Goal: Task Accomplishment & Management: Contribute content

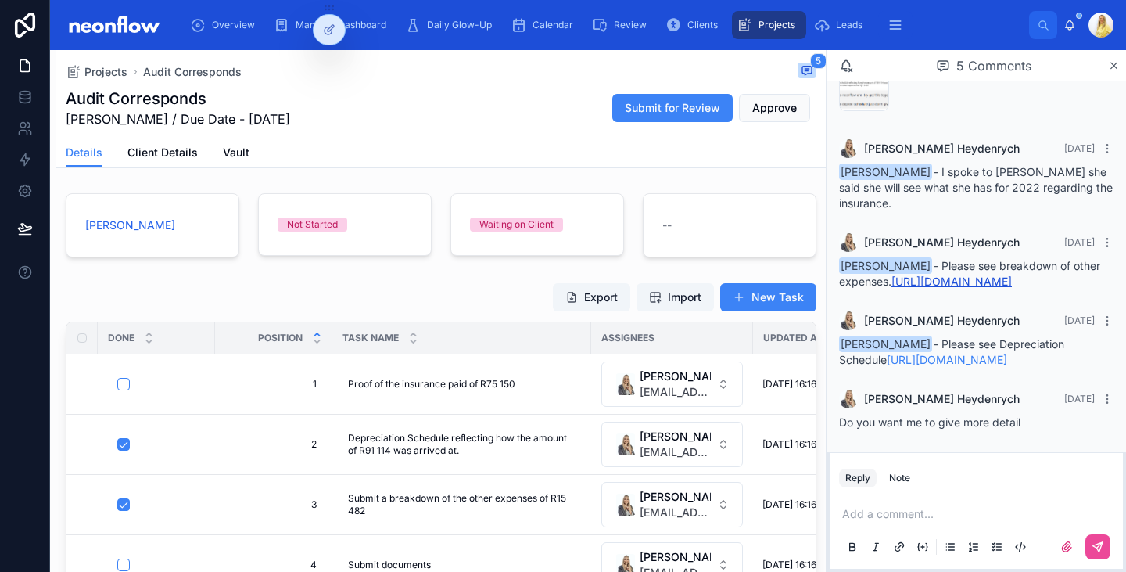
scroll to position [127, 0]
click at [890, 518] on p at bounding box center [979, 514] width 275 height 16
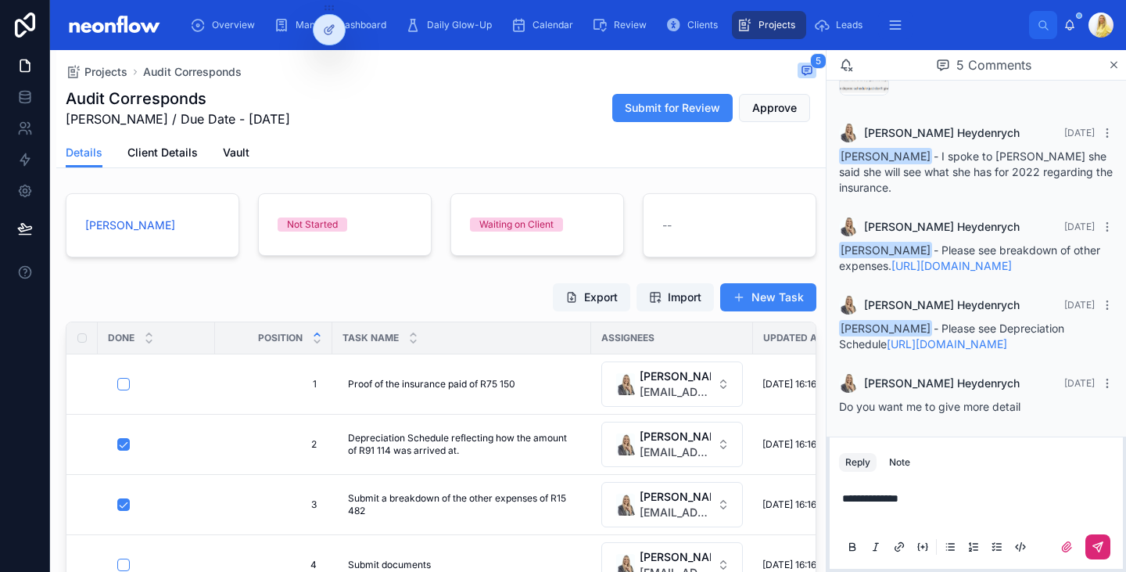
click at [1100, 547] on icon at bounding box center [1097, 546] width 9 height 9
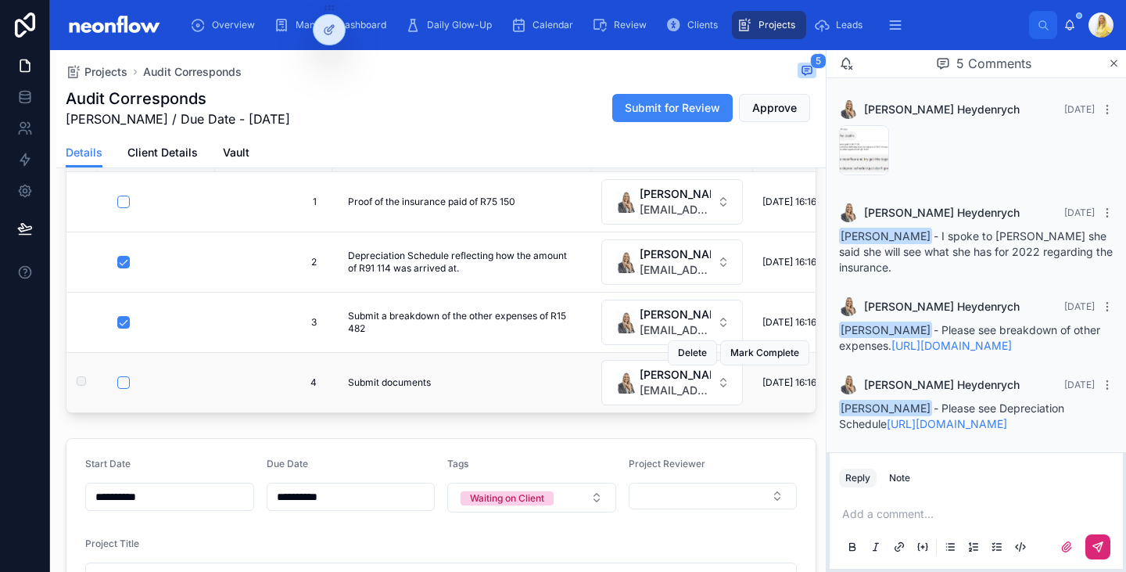
scroll to position [0, 0]
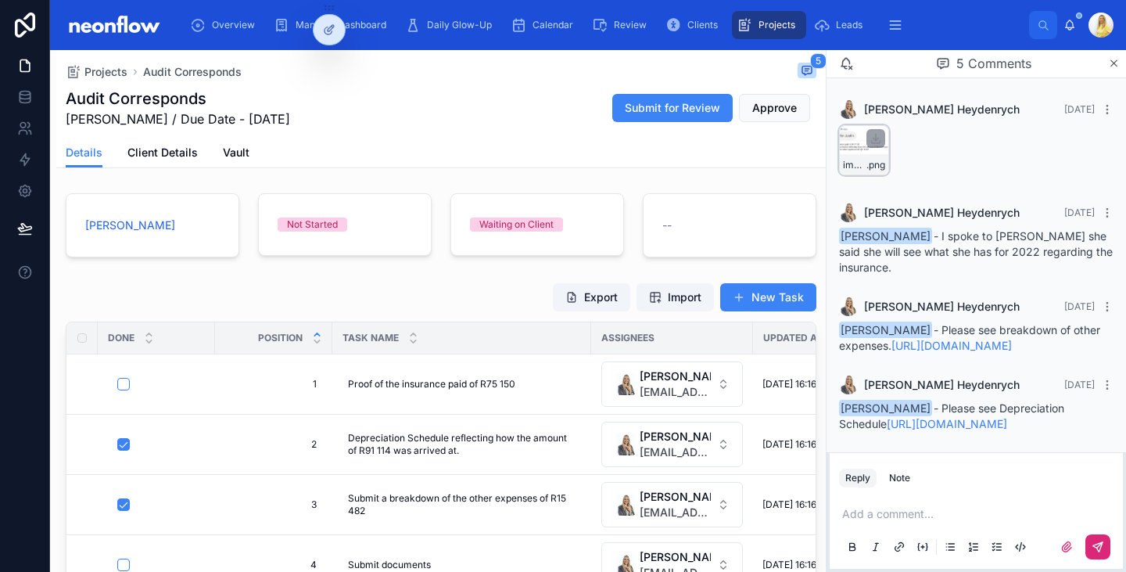
click at [855, 150] on div "image .png" at bounding box center [864, 150] width 50 height 50
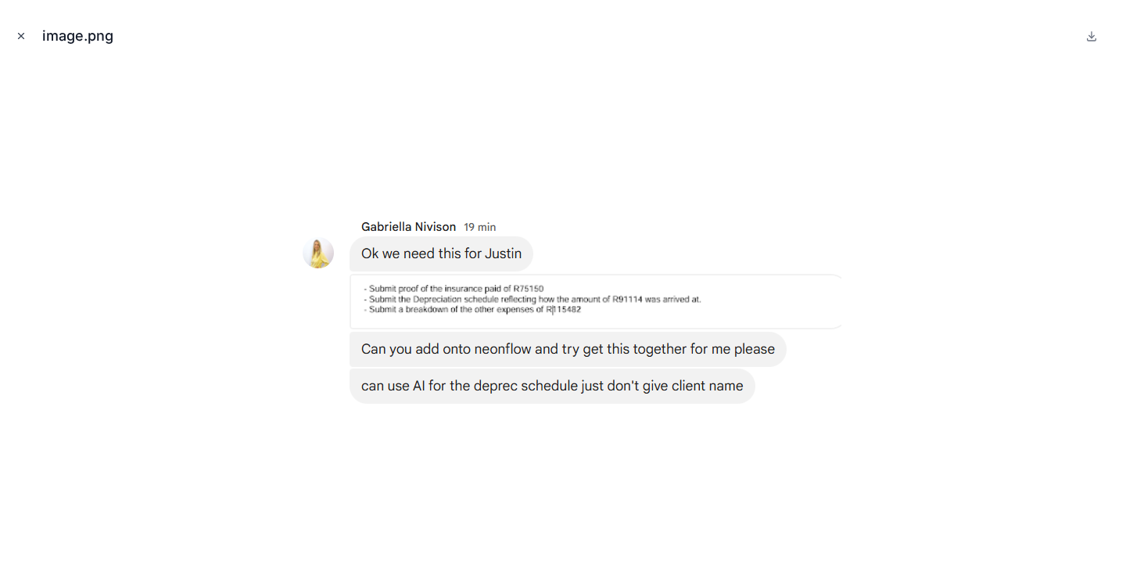
click at [18, 36] on icon "Close modal" at bounding box center [21, 36] width 11 height 11
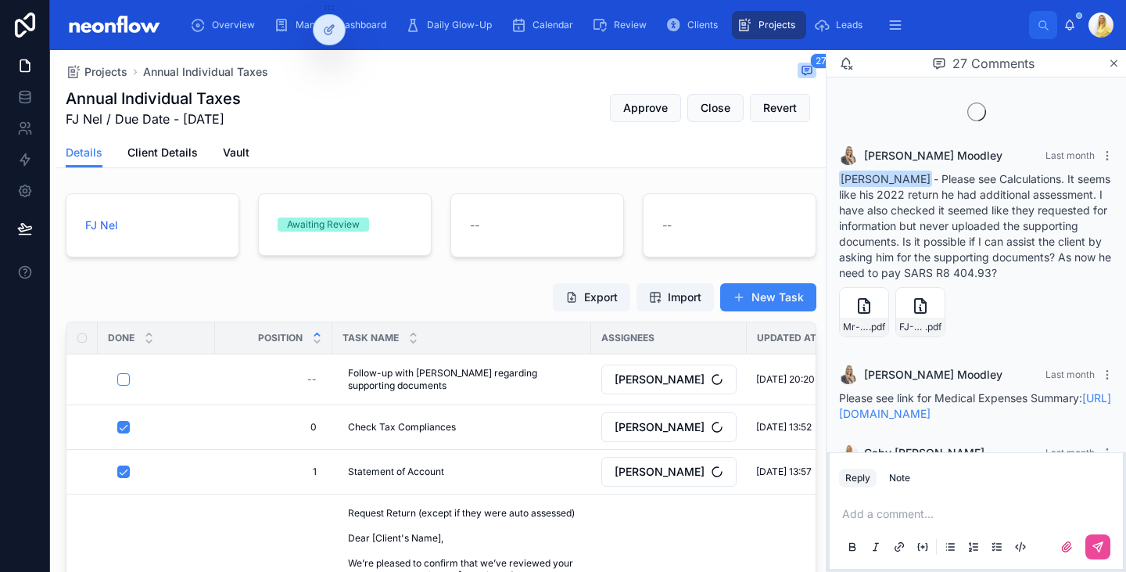
scroll to position [2100, 0]
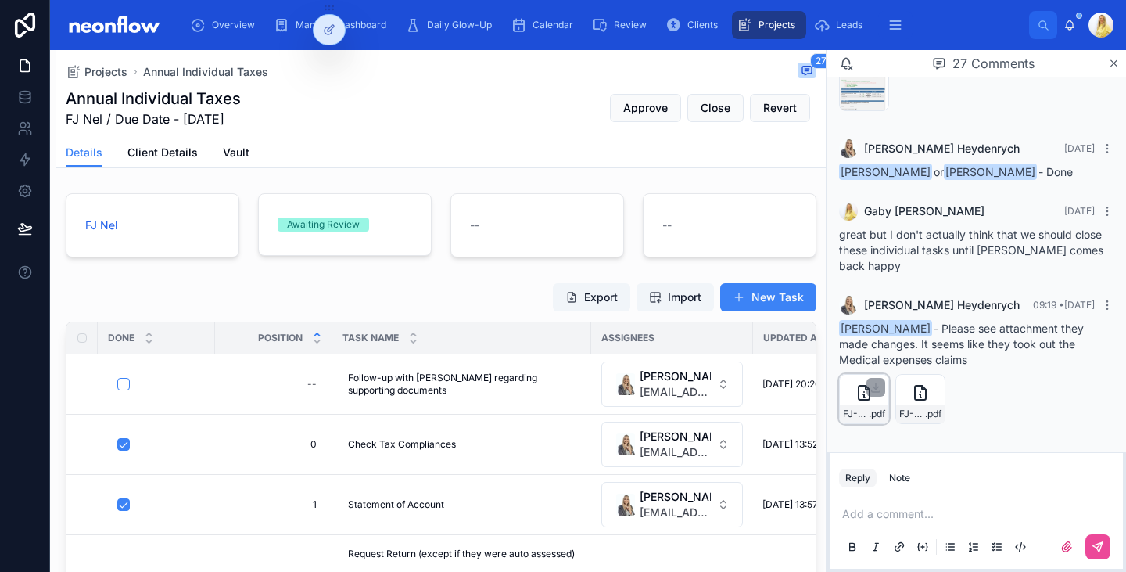
click at [870, 404] on div "FJ-Nel-Income-tax-changes .pdf" at bounding box center [864, 413] width 48 height 19
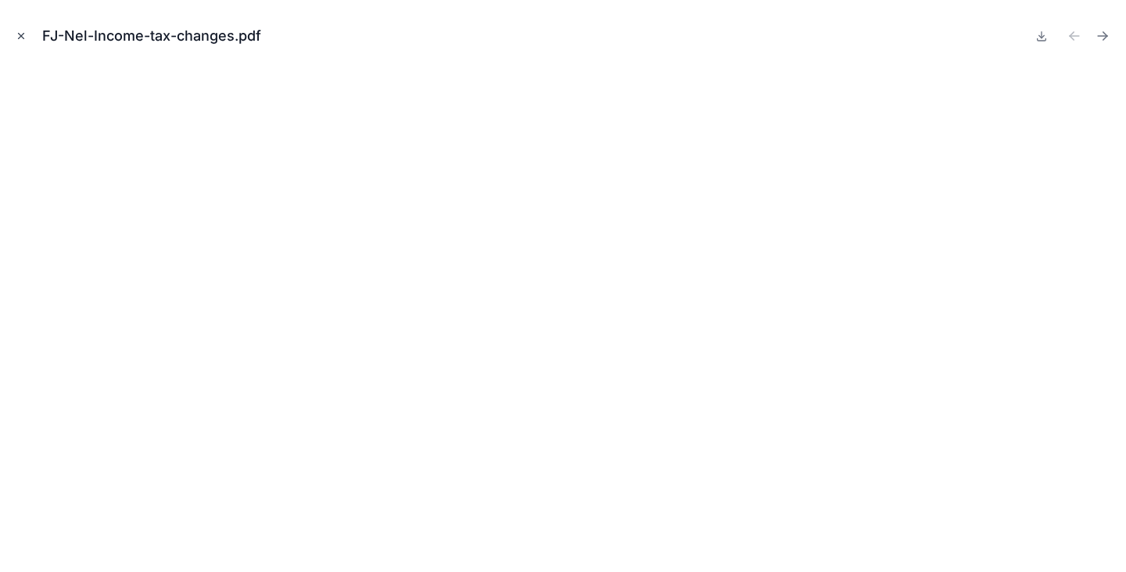
click at [25, 28] on button "Close modal" at bounding box center [21, 35] width 17 height 17
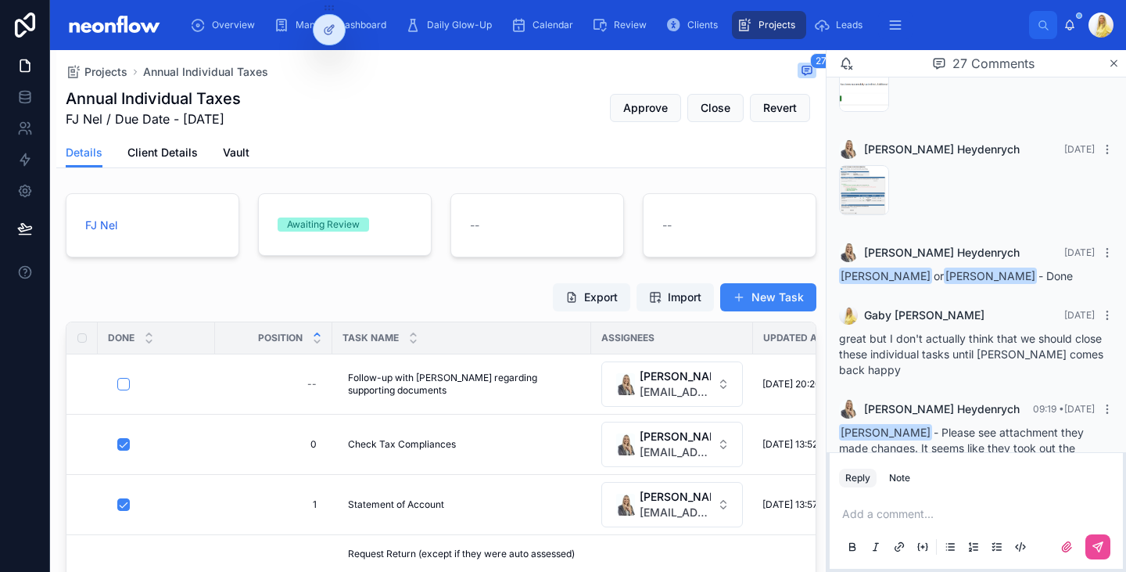
scroll to position [2100, 0]
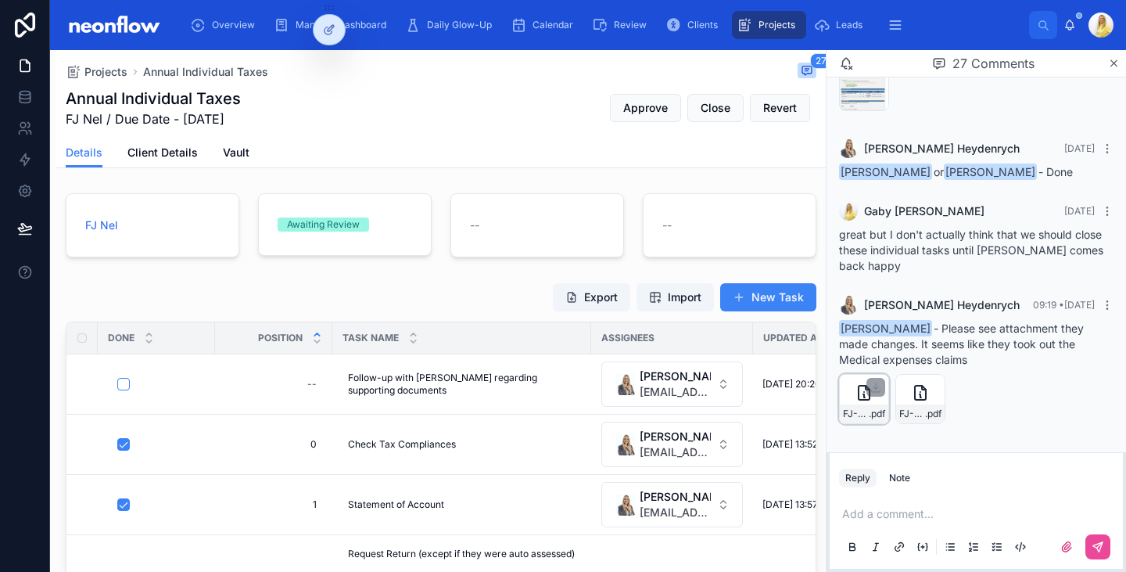
click at [860, 393] on icon at bounding box center [864, 393] width 11 height 14
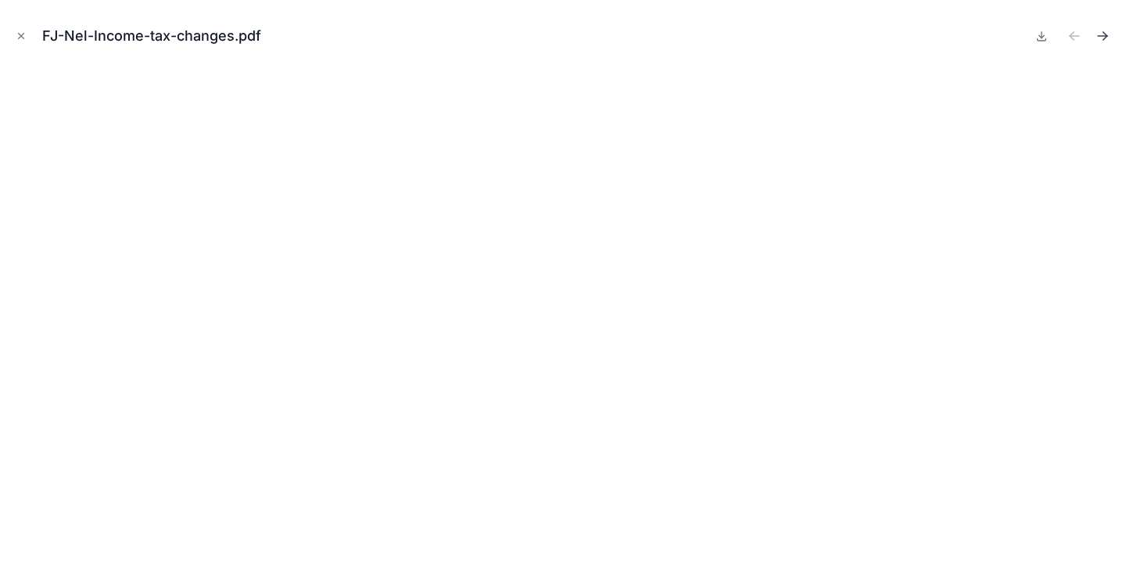
click at [1100, 30] on icon "Next file" at bounding box center [1103, 36] width 16 height 16
click at [20, 40] on icon "Close modal" at bounding box center [21, 36] width 11 height 11
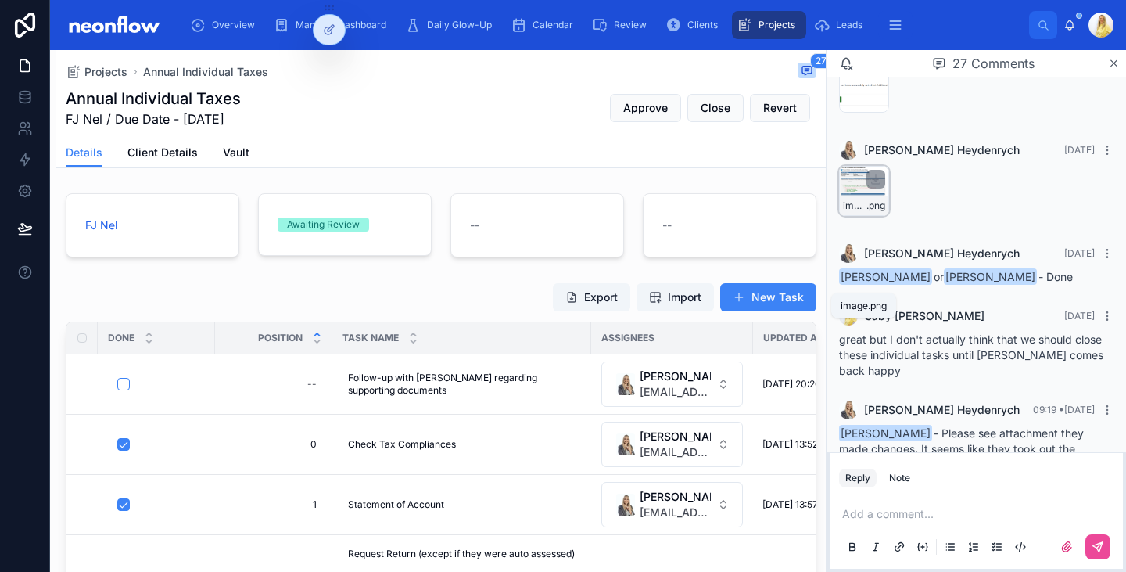
scroll to position [1735, 0]
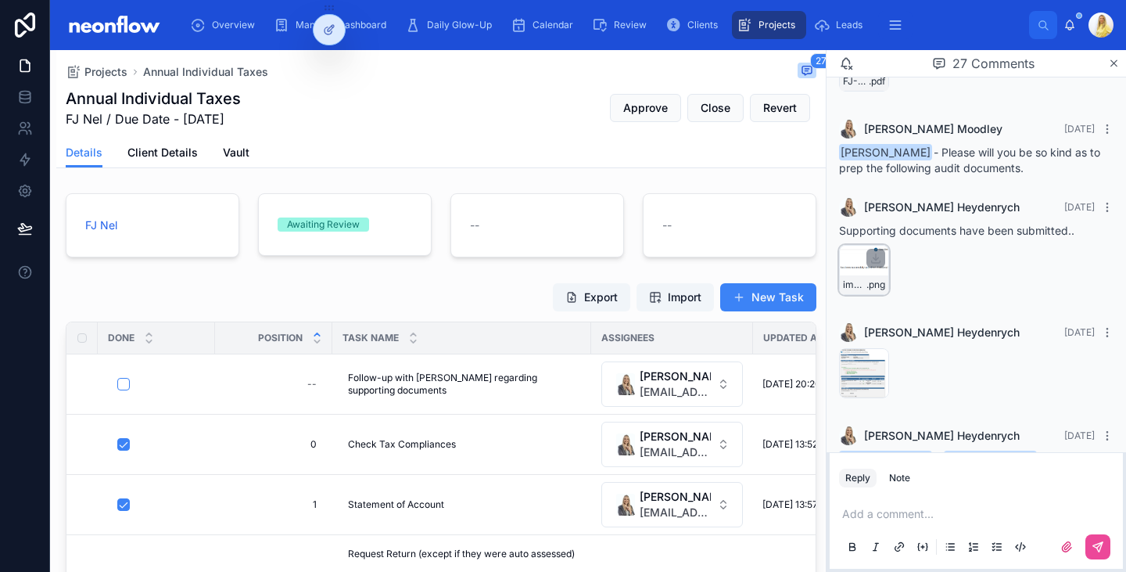
click at [856, 294] on div "image .png" at bounding box center [864, 284] width 48 height 19
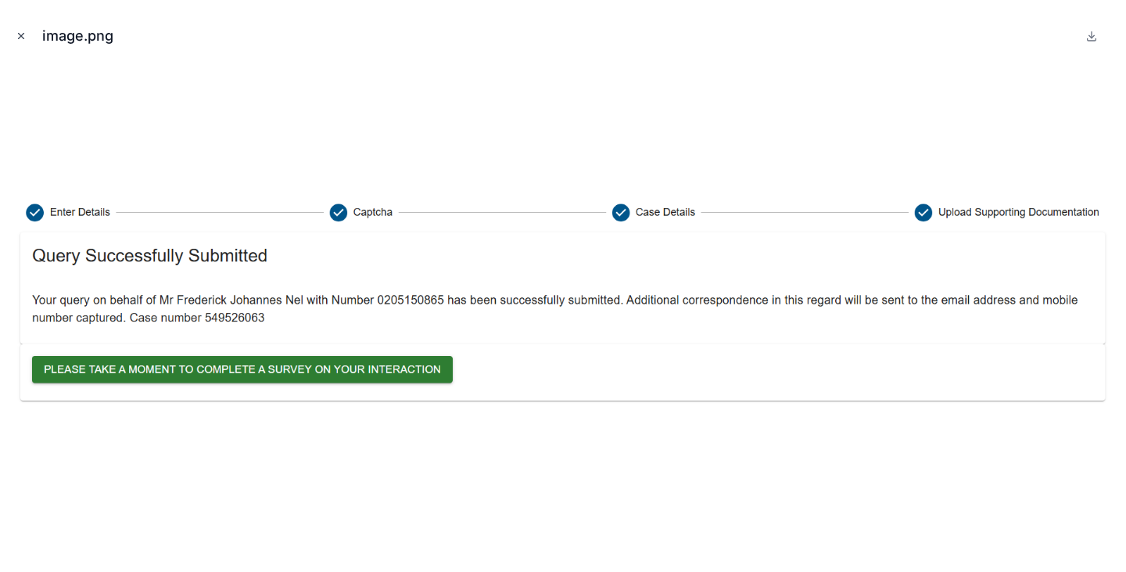
click at [16, 34] on icon "Close modal" at bounding box center [21, 36] width 11 height 11
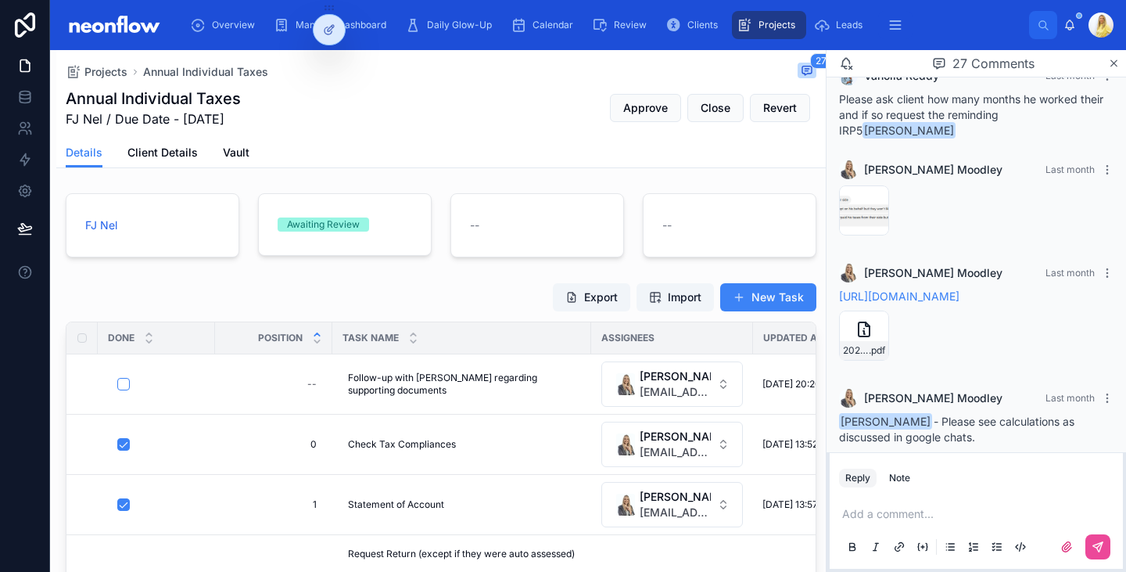
scroll to position [1187, 0]
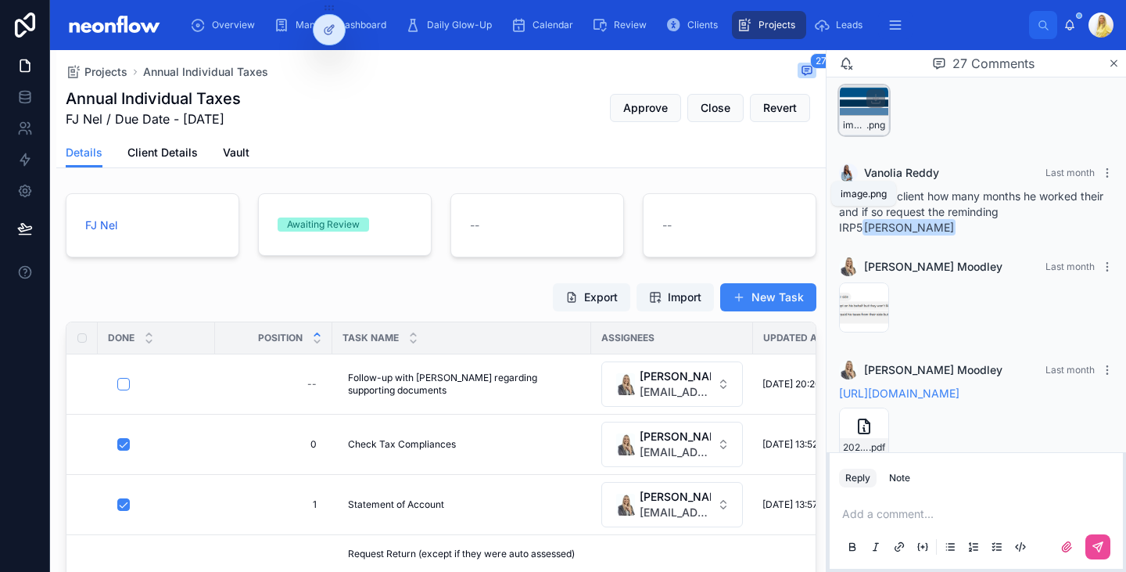
click at [851, 131] on span "image" at bounding box center [854, 125] width 23 height 13
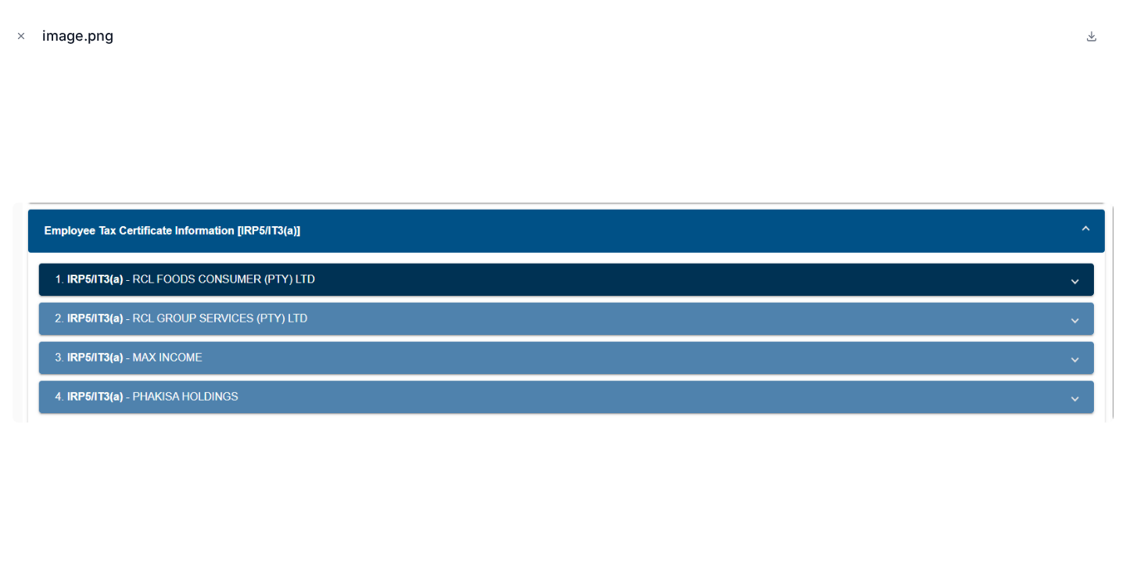
drag, startPoint x: 20, startPoint y: 35, endPoint x: 116, endPoint y: 36, distance: 96.2
click at [20, 41] on button "Close modal" at bounding box center [21, 35] width 17 height 17
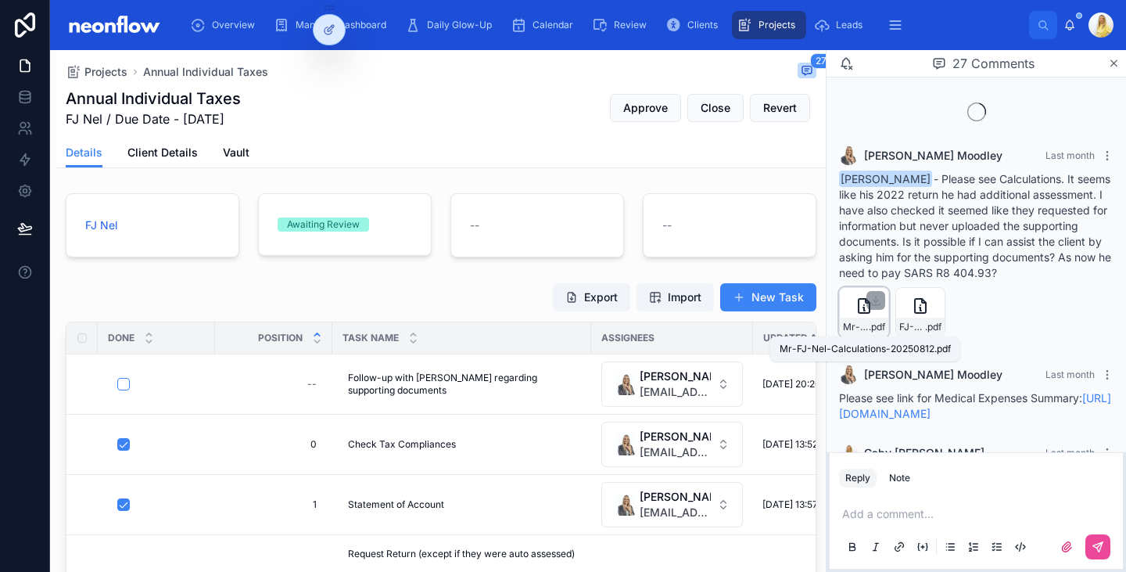
click at [870, 331] on span ".pdf" at bounding box center [877, 327] width 16 height 13
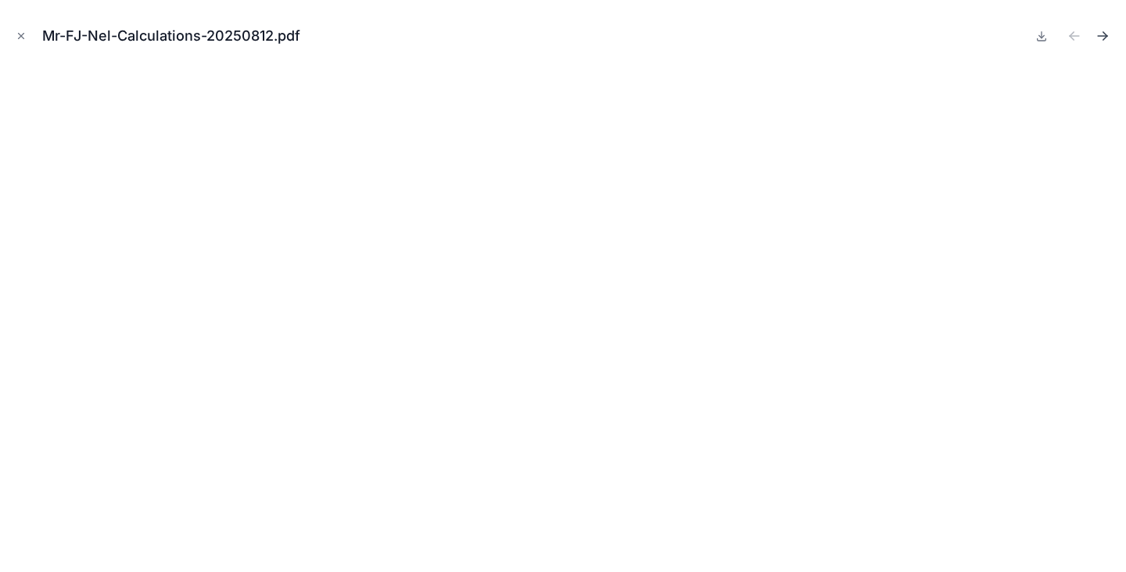
click at [1096, 36] on icon "Next file" at bounding box center [1103, 36] width 16 height 16
click at [20, 35] on icon "Close modal" at bounding box center [21, 36] width 5 height 5
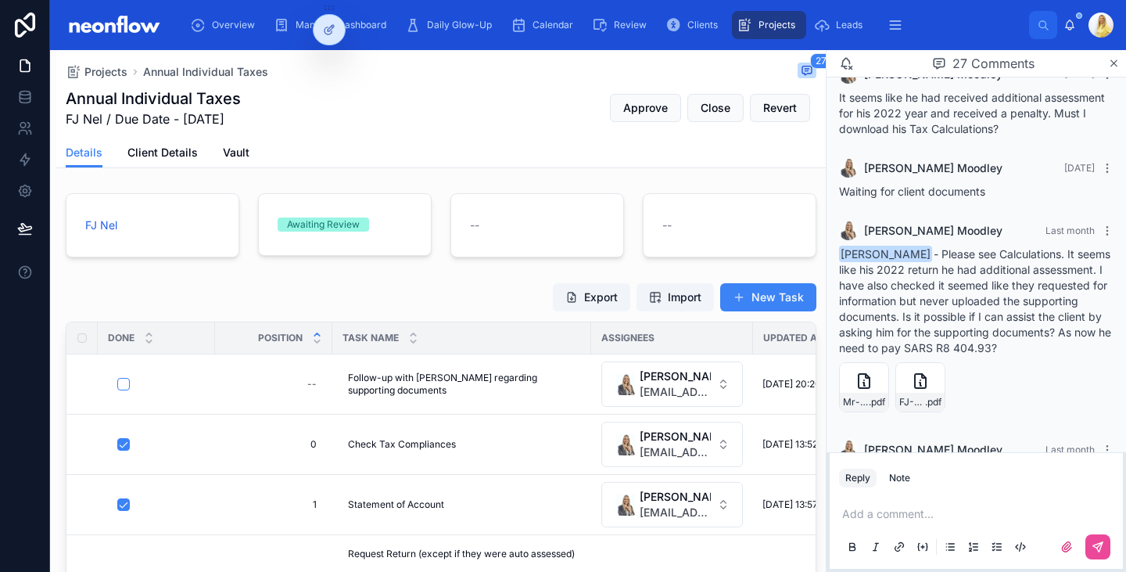
scroll to position [730, 0]
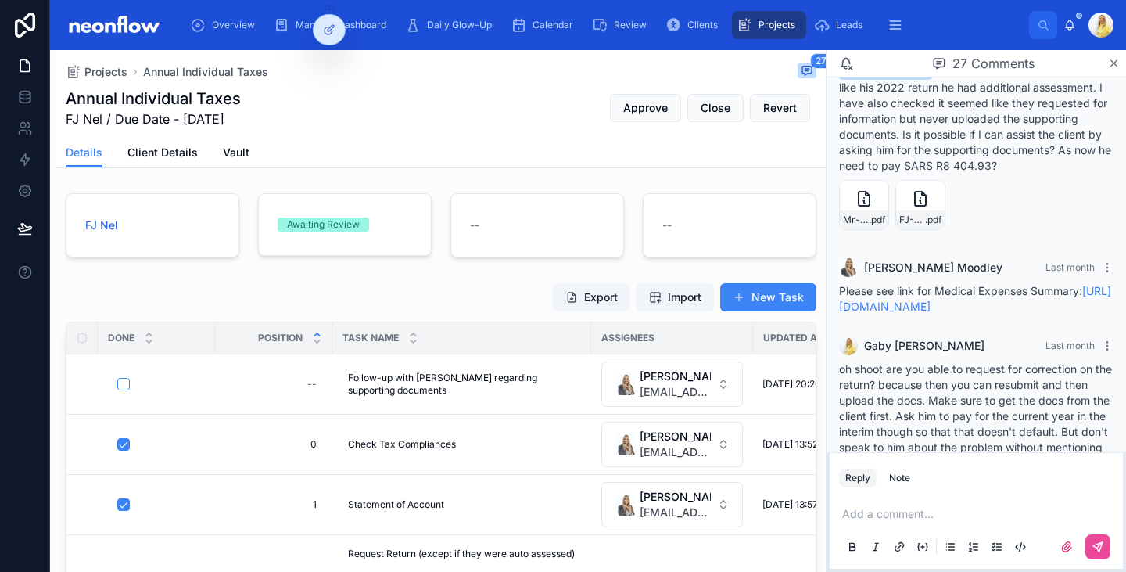
click at [927, 314] on div "Please see link for Medical Expenses Summary: https://docs.google.com/spreadshe…" at bounding box center [976, 298] width 275 height 31
click at [945, 314] on div "Please see link for Medical Expenses Summary: https://docs.google.com/spreadshe…" at bounding box center [976, 298] width 275 height 31
click at [939, 313] on link "https://docs.google.com/spreadsheets/d/1nv4_0FMi2UKRZTqeRTUco4h-_nPD21hzsbq1Zup…" at bounding box center [975, 298] width 272 height 29
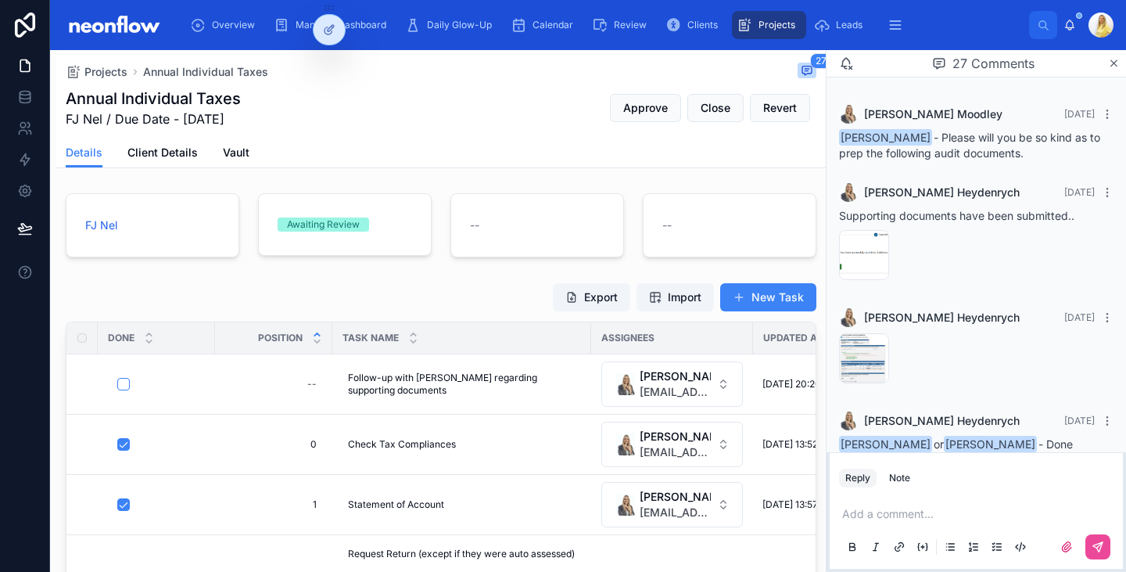
scroll to position [2738, 0]
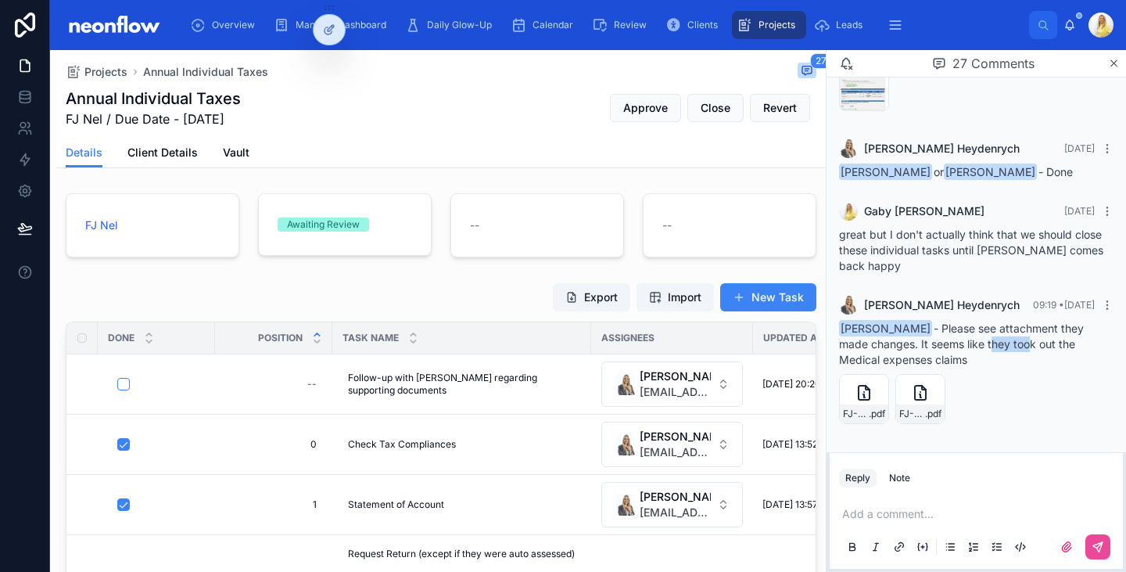
drag, startPoint x: 958, startPoint y: 345, endPoint x: 991, endPoint y: 350, distance: 33.2
click at [991, 350] on span "Gaby Nivison - Please see attachment they made changes. It seems like they took…" at bounding box center [961, 343] width 245 height 45
drag, startPoint x: 956, startPoint y: 346, endPoint x: 1029, endPoint y: 354, distance: 73.2
click at [1029, 354] on div "Gaby Nivison - Please see attachment they made changes. It seems like they took…" at bounding box center [976, 344] width 275 height 47
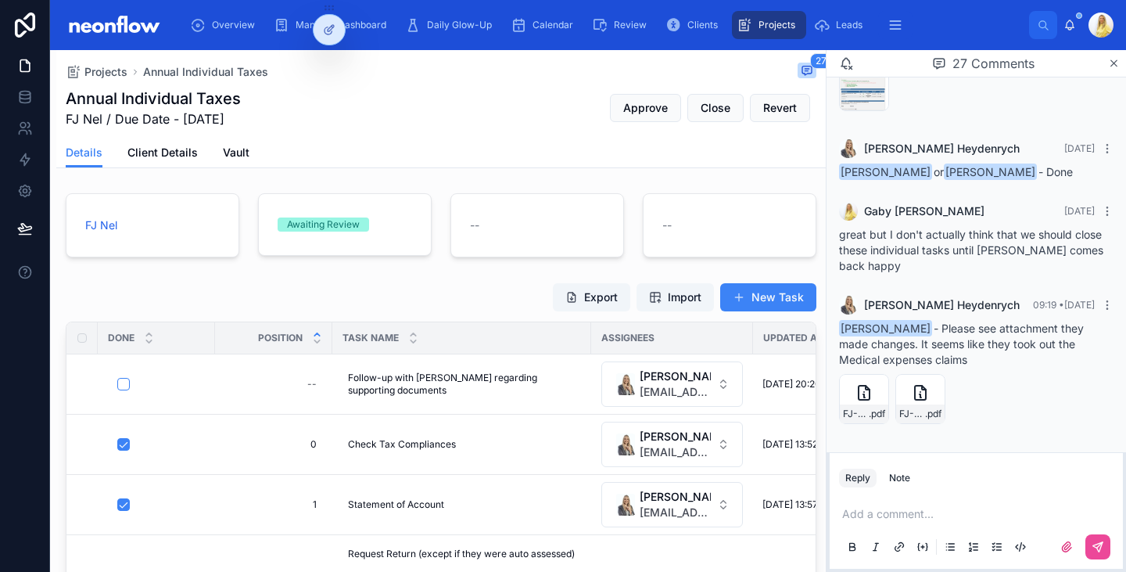
click at [1029, 354] on div "Gaby Nivison - Please see attachment they made changes. It seems like they took…" at bounding box center [976, 344] width 275 height 47
click at [860, 404] on div "FJ-Nel-Income-tax-changes .pdf" at bounding box center [864, 399] width 50 height 50
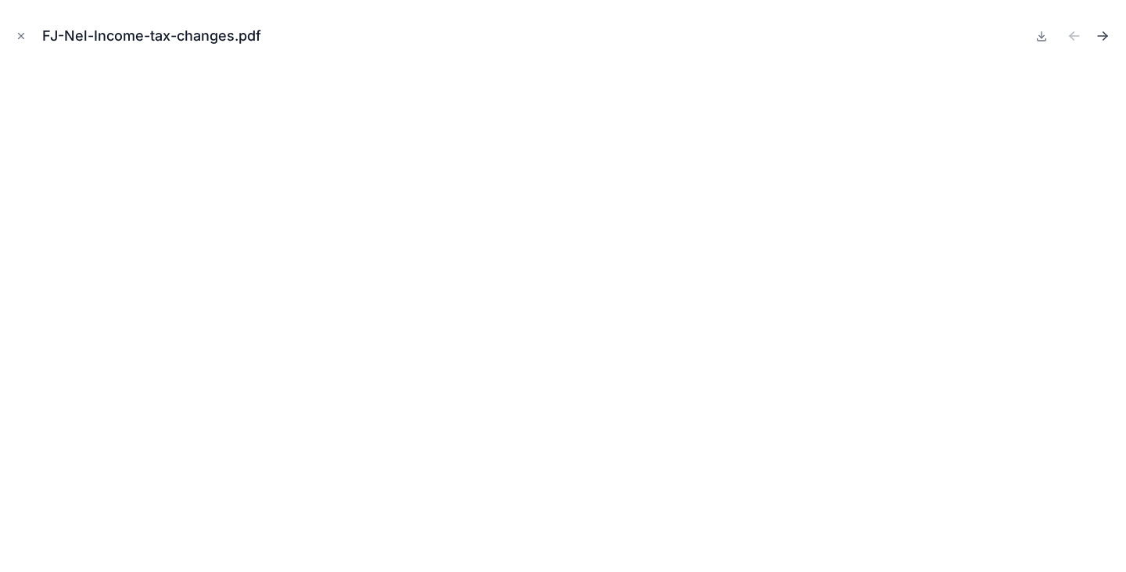
click at [1101, 41] on icon "Next file" at bounding box center [1103, 36] width 16 height 16
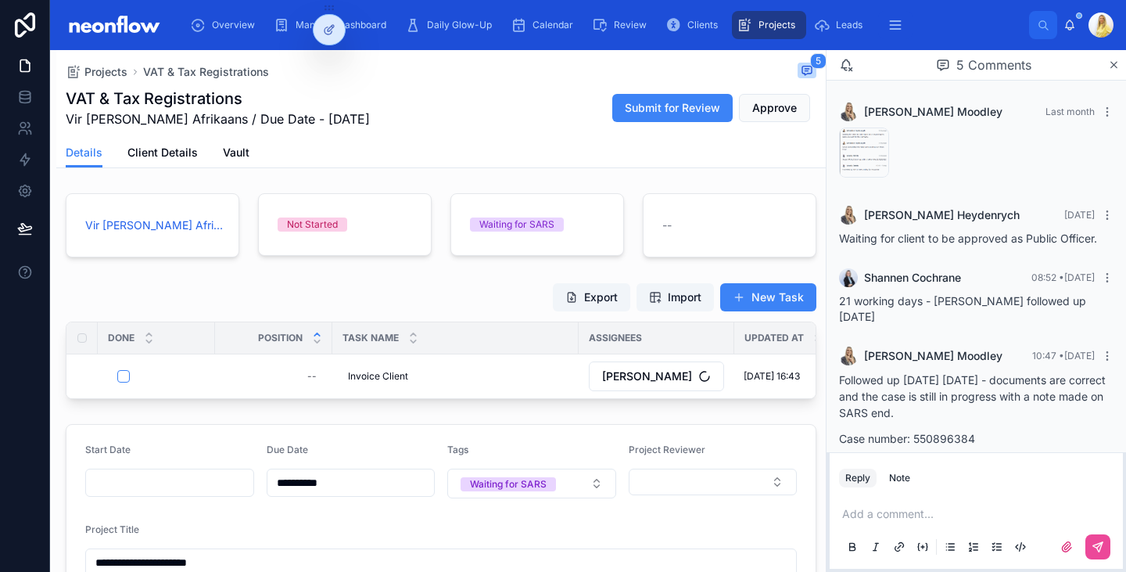
scroll to position [73, 0]
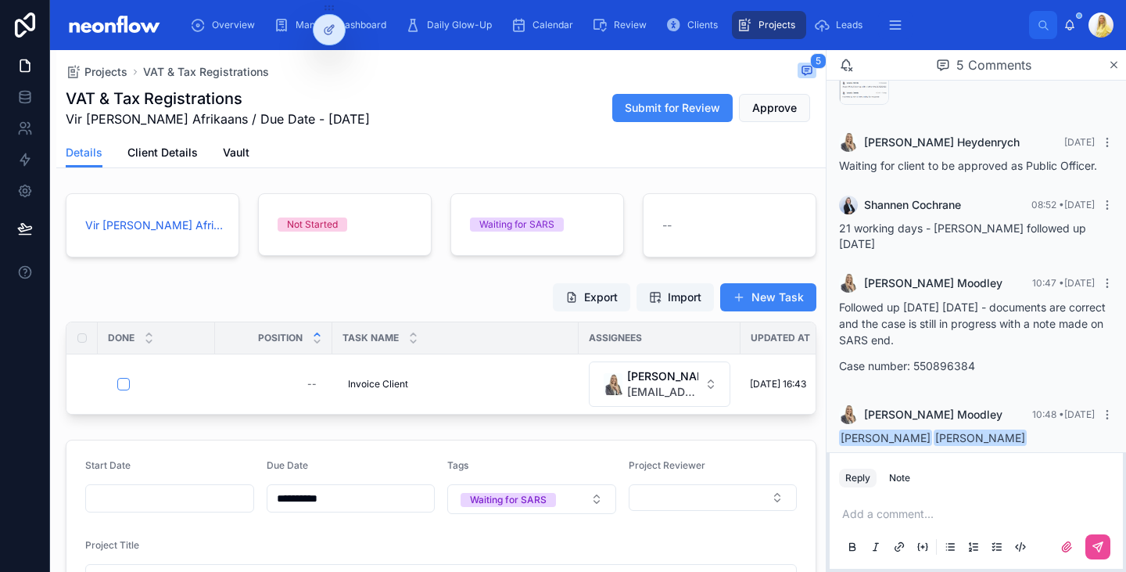
drag, startPoint x: 855, startPoint y: 296, endPoint x: 945, endPoint y: 323, distance: 93.8
click at [945, 323] on p "Followed up [DATE] [DATE] - documents are correct and the case is still in prog…" at bounding box center [976, 323] width 275 height 49
click at [937, 357] on p "Case number: 550896384" at bounding box center [976, 365] width 275 height 16
click at [969, 528] on div "Add a comment..." at bounding box center [976, 530] width 275 height 66
click at [940, 519] on p at bounding box center [979, 514] width 275 height 16
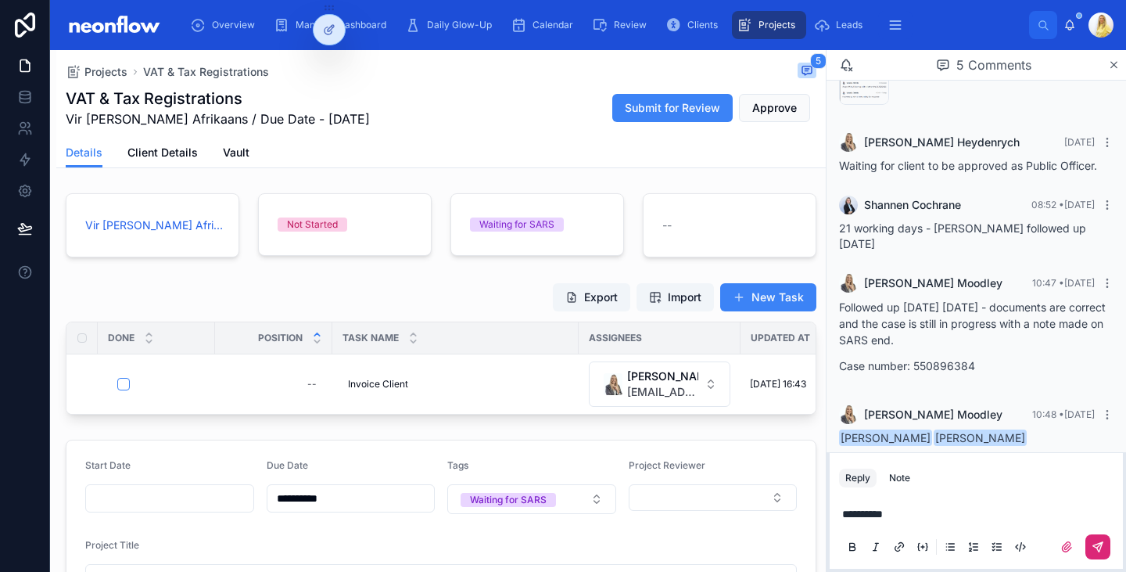
click at [1089, 544] on button at bounding box center [1098, 546] width 25 height 25
